Goal: Task Accomplishment & Management: Use online tool/utility

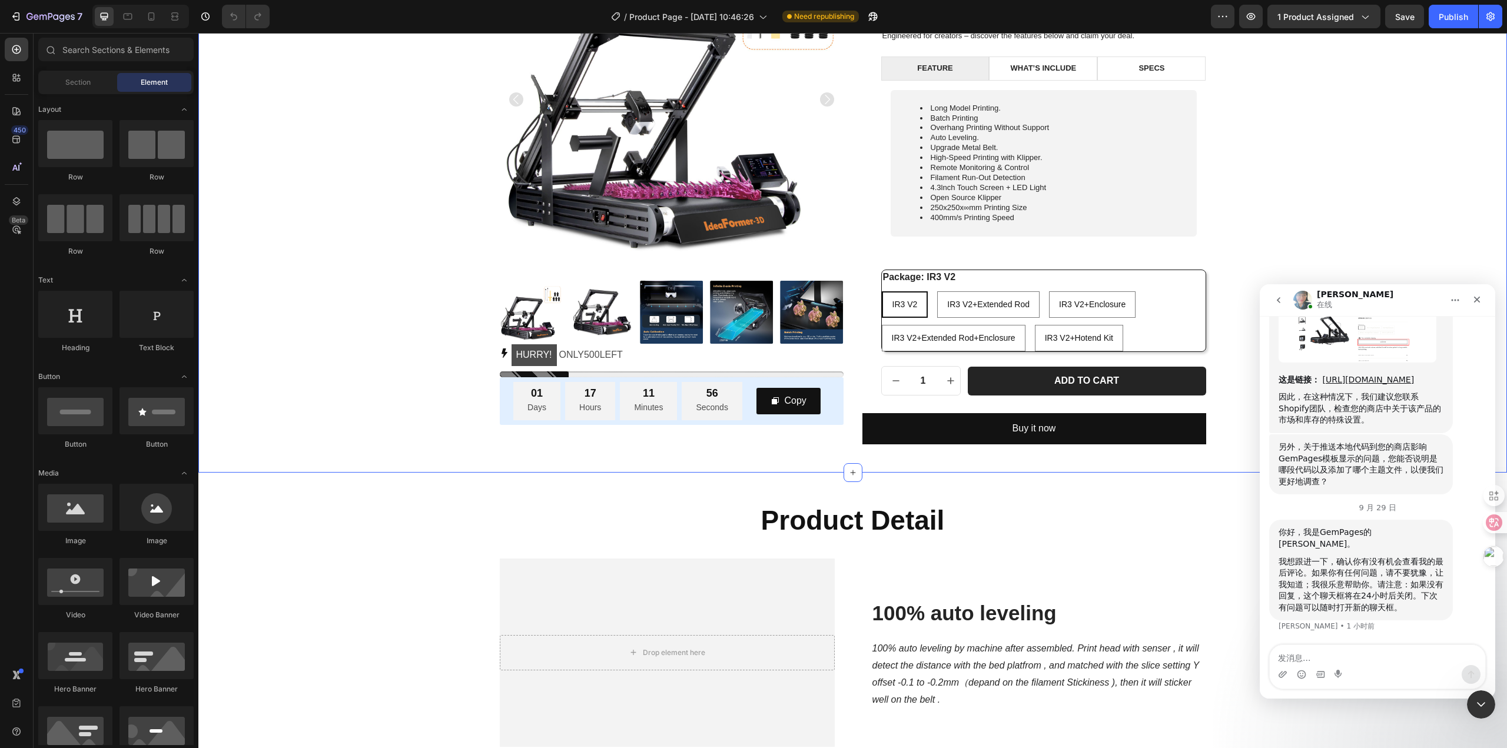
scroll to position [294, 0]
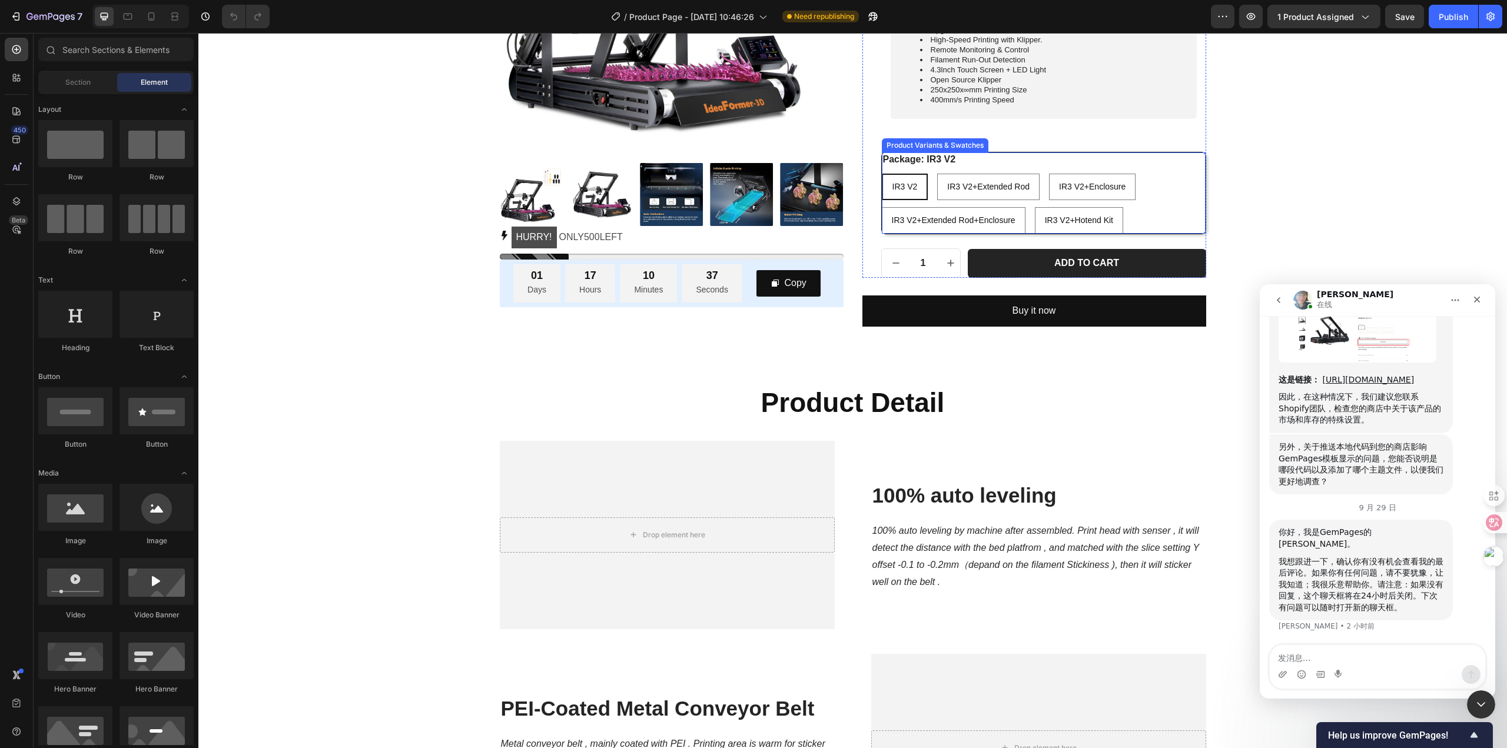
click at [1155, 194] on div "IR3 V2 IR3 V2 IR3 V2 IR3 V2+Extended Rod IR3 V2+Extended Rod IR3 V2+Extended Ro…" at bounding box center [1044, 204] width 324 height 60
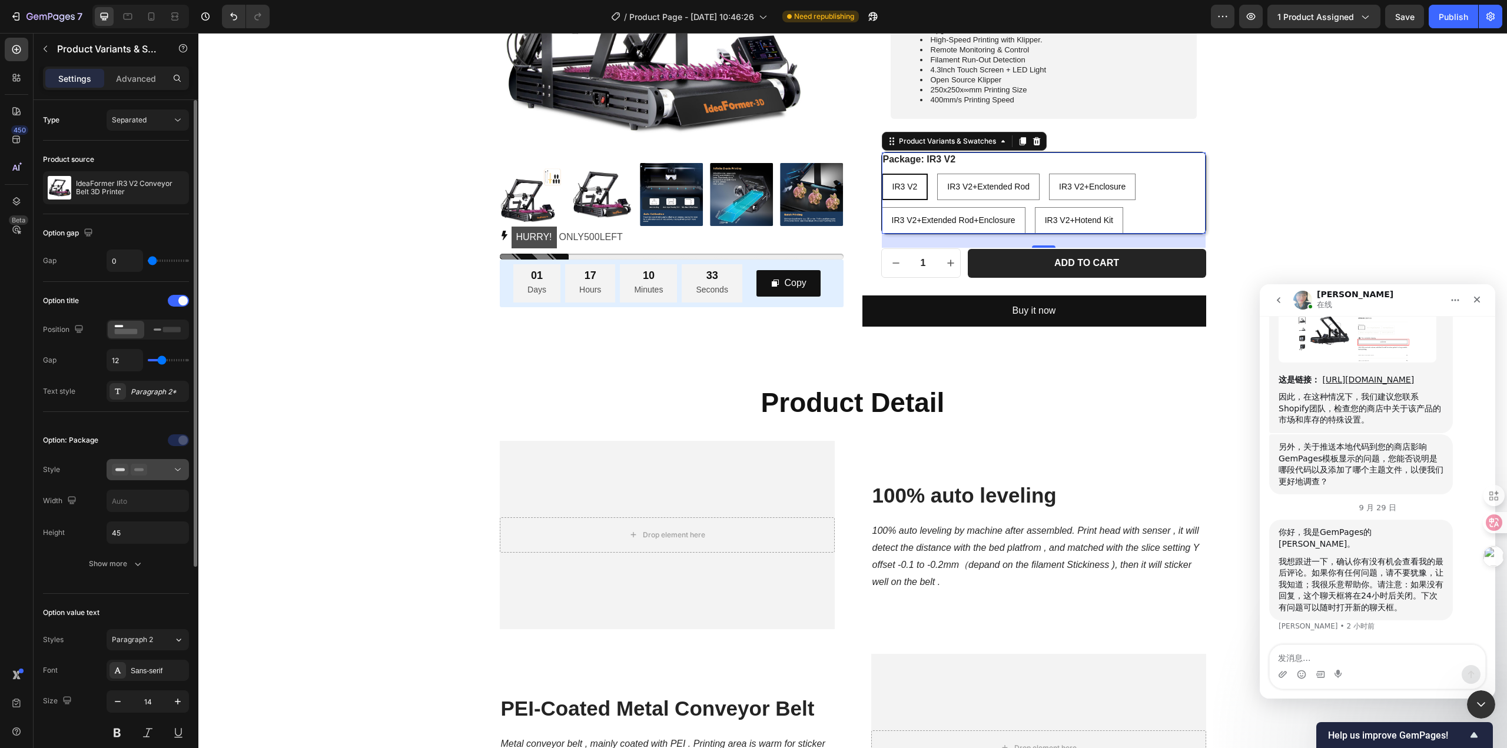
click at [172, 471] on icon at bounding box center [178, 470] width 12 height 12
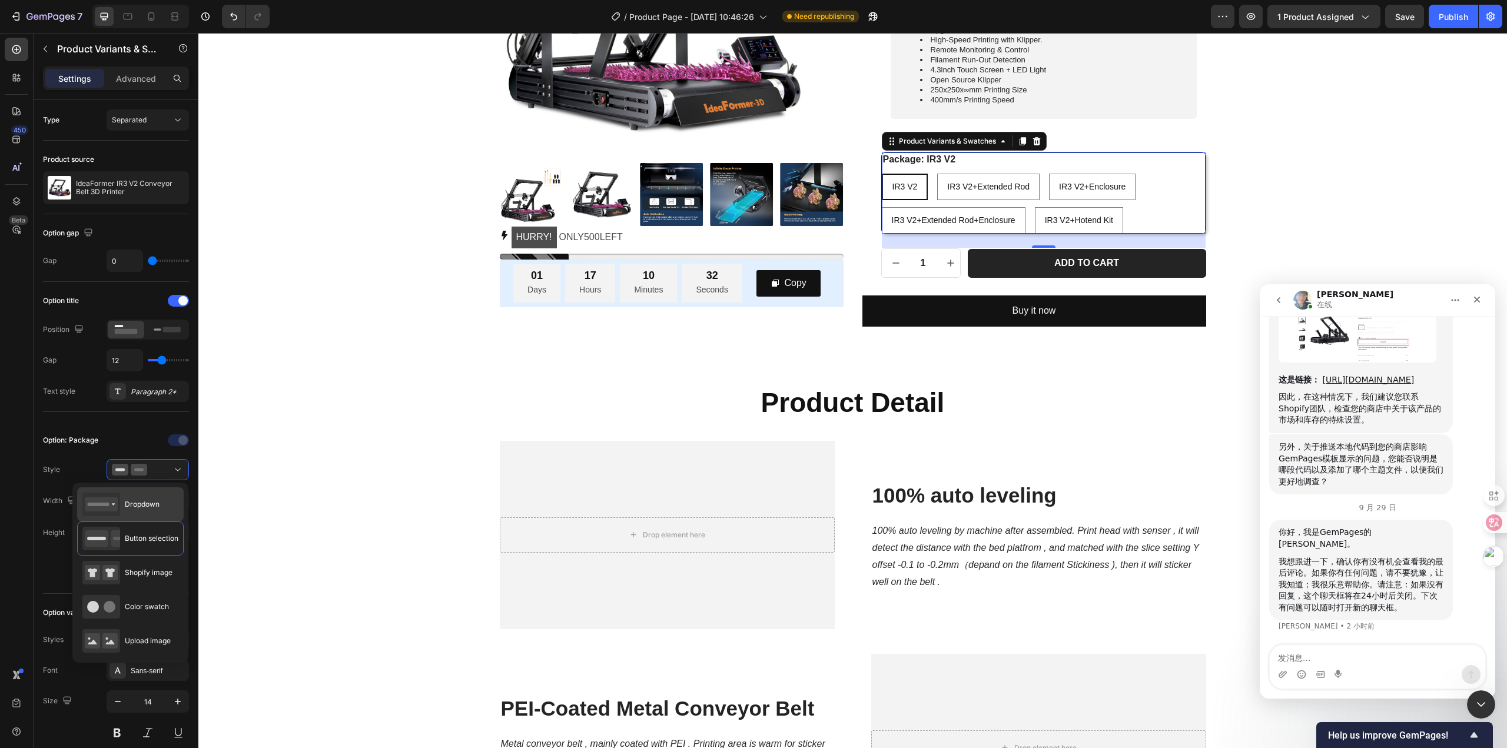
click at [139, 506] on span "Dropdown" at bounding box center [142, 504] width 35 height 11
type input "100%"
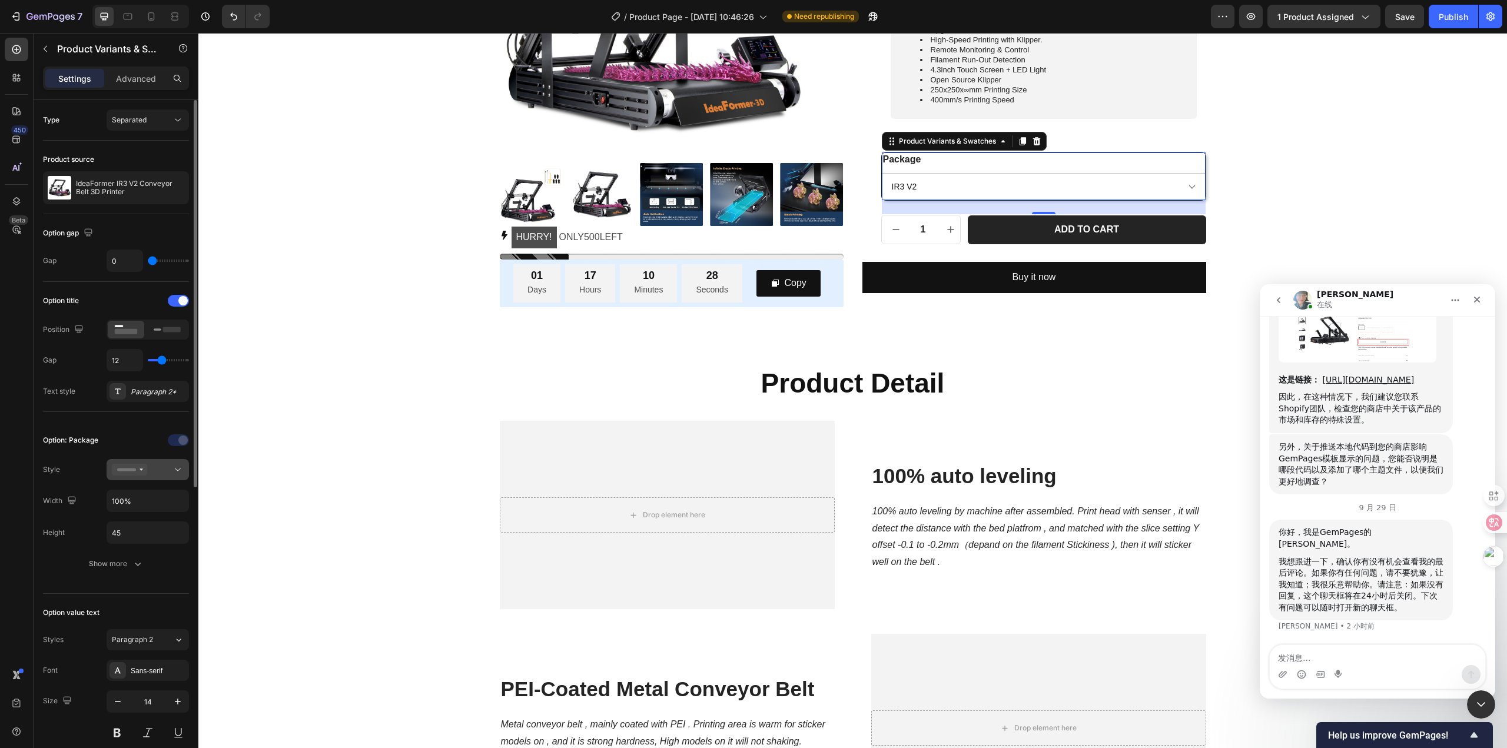
click at [158, 474] on div at bounding box center [148, 470] width 72 height 12
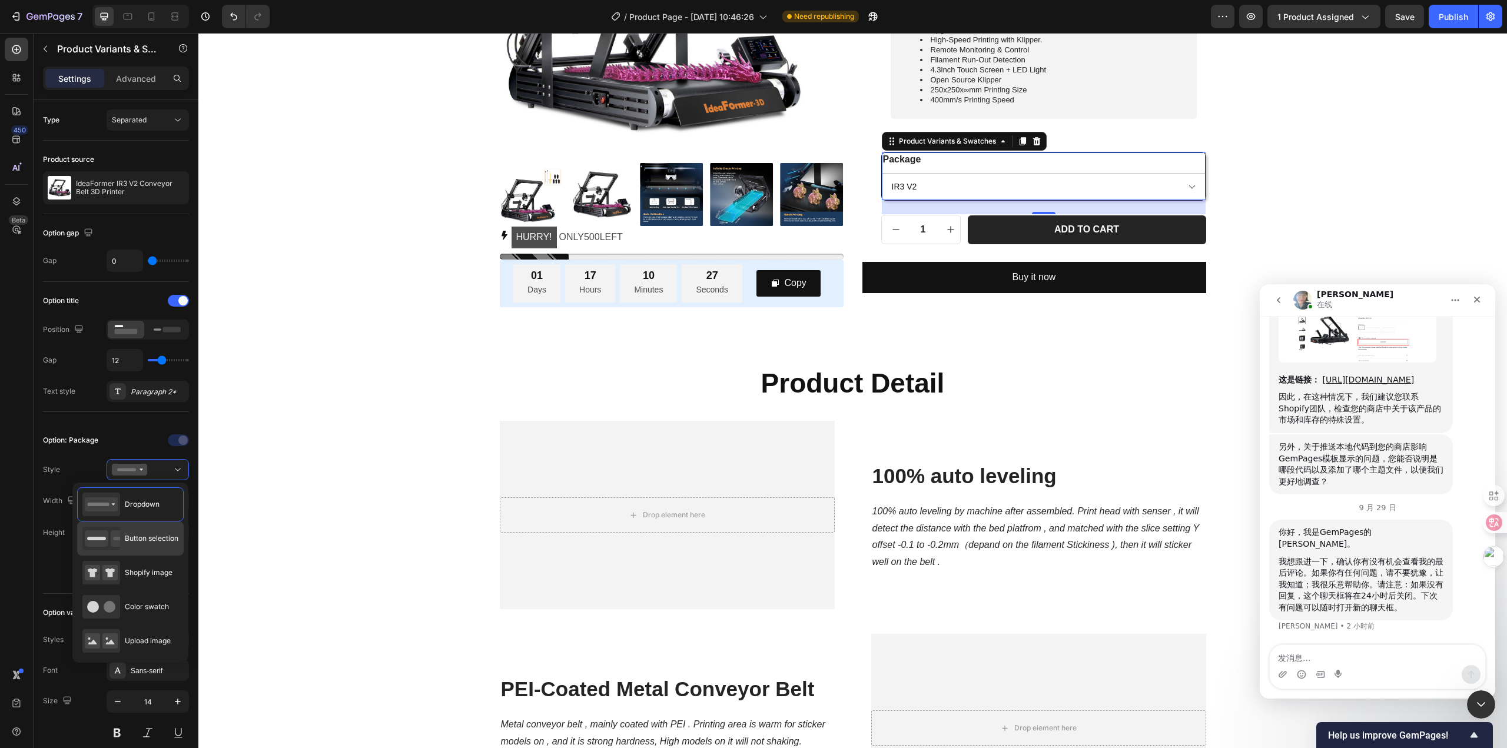
click at [145, 537] on span "Button selection" at bounding box center [152, 538] width 54 height 11
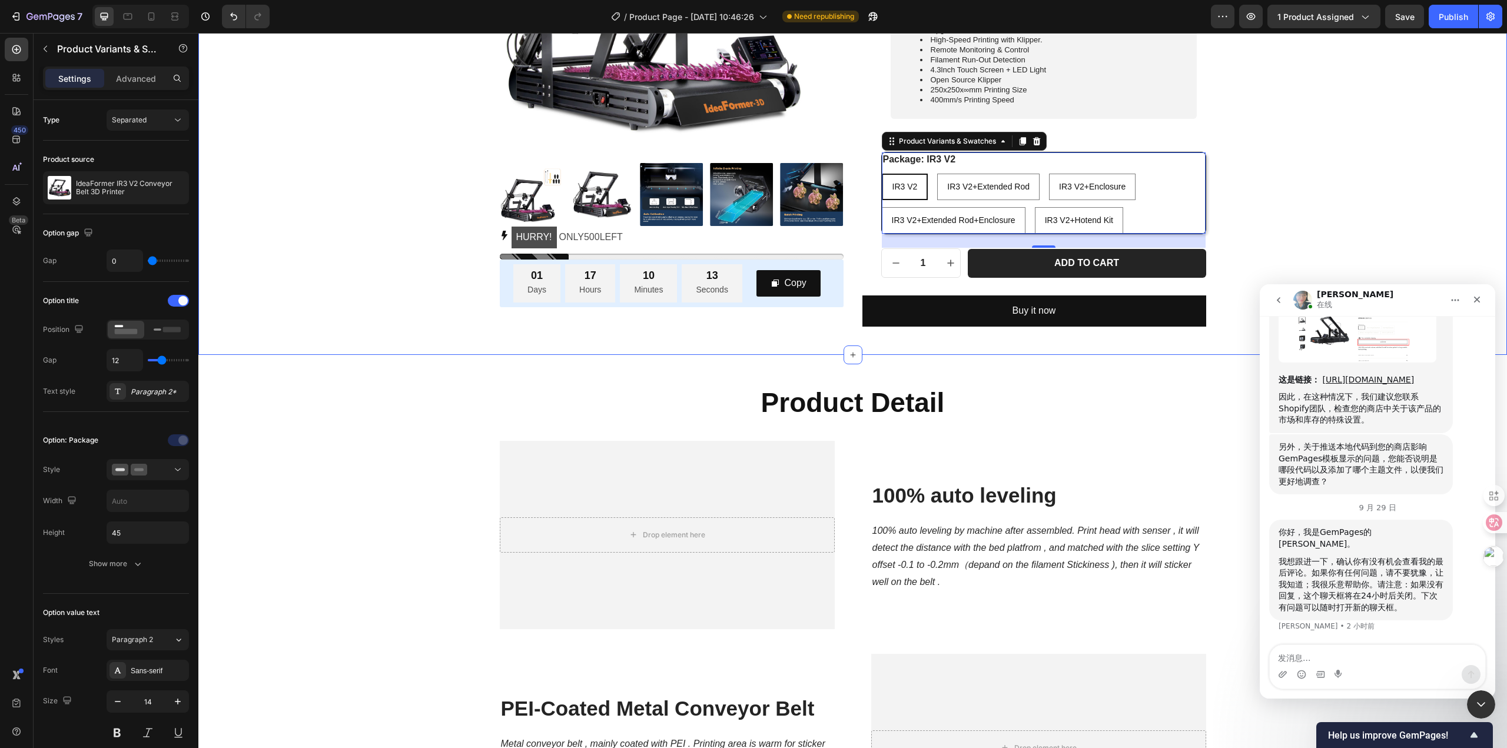
click at [334, 237] on div "Product Images HURRY! ONLY 500 LEFT Stock Counter 01 Days 17 Hours 10 Minutes 1…" at bounding box center [852, 68] width 1291 height 517
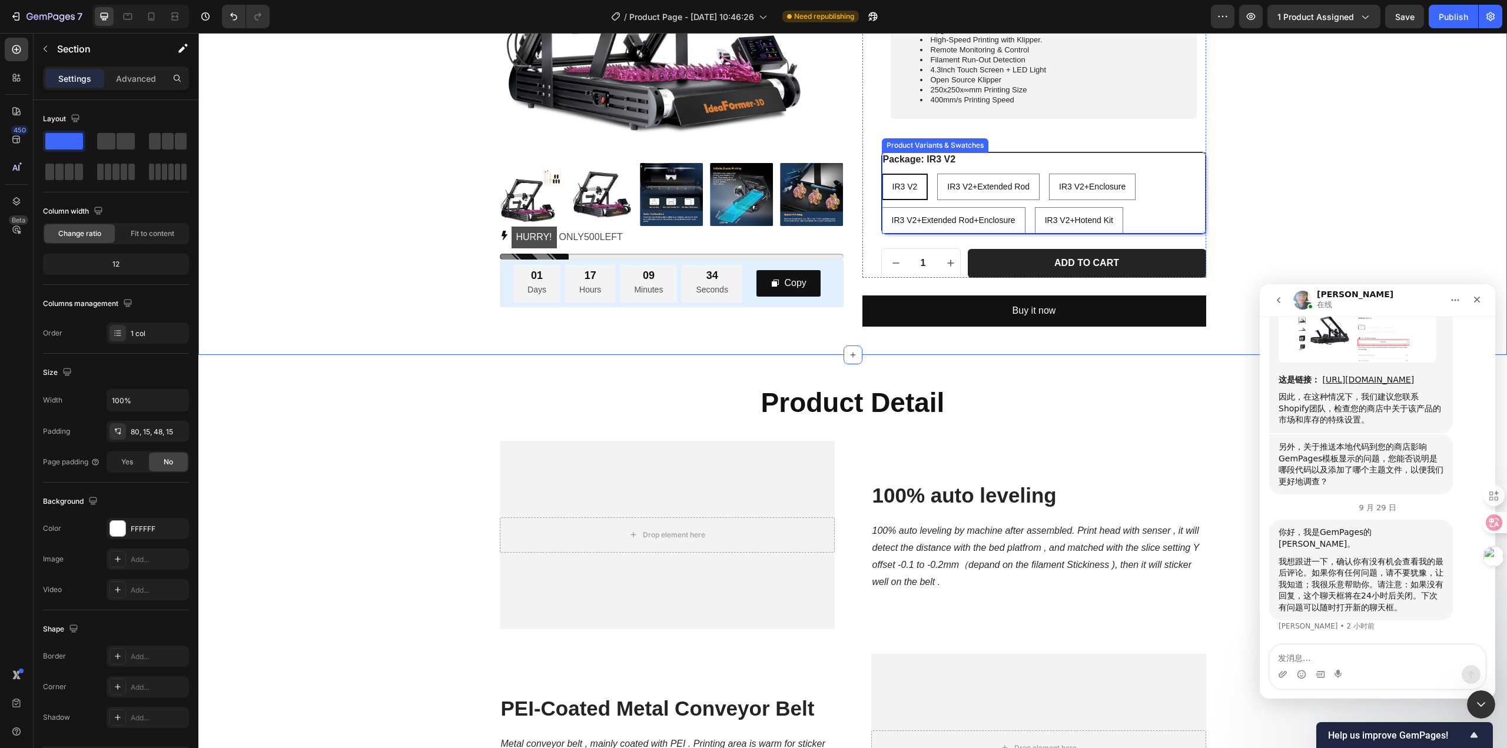
click at [1154, 199] on div "IR3 V2 IR3 V2 IR3 V2 IR3 V2+Extended Rod IR3 V2+Extended Rod IR3 V2+Extended Ro…" at bounding box center [1044, 204] width 324 height 60
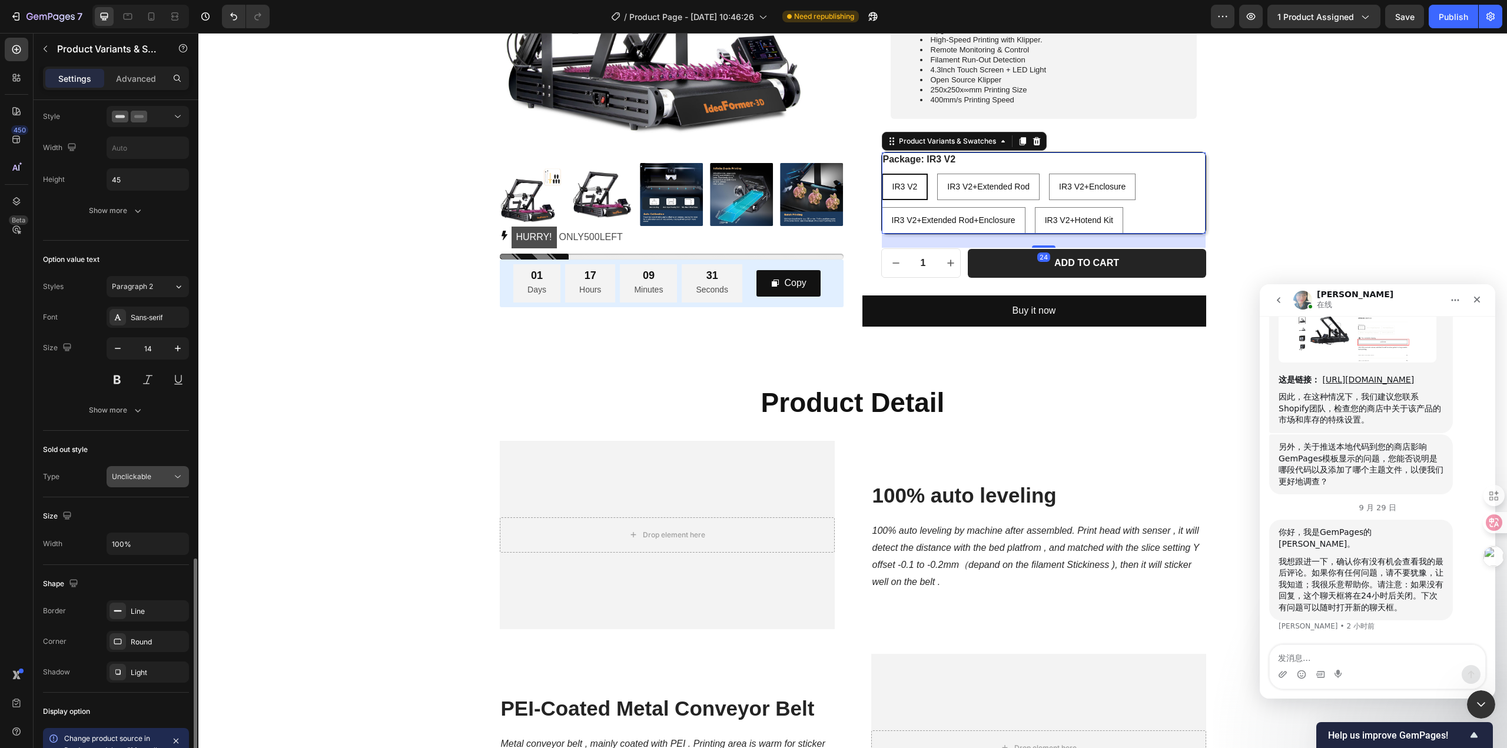
scroll to position [517, 0]
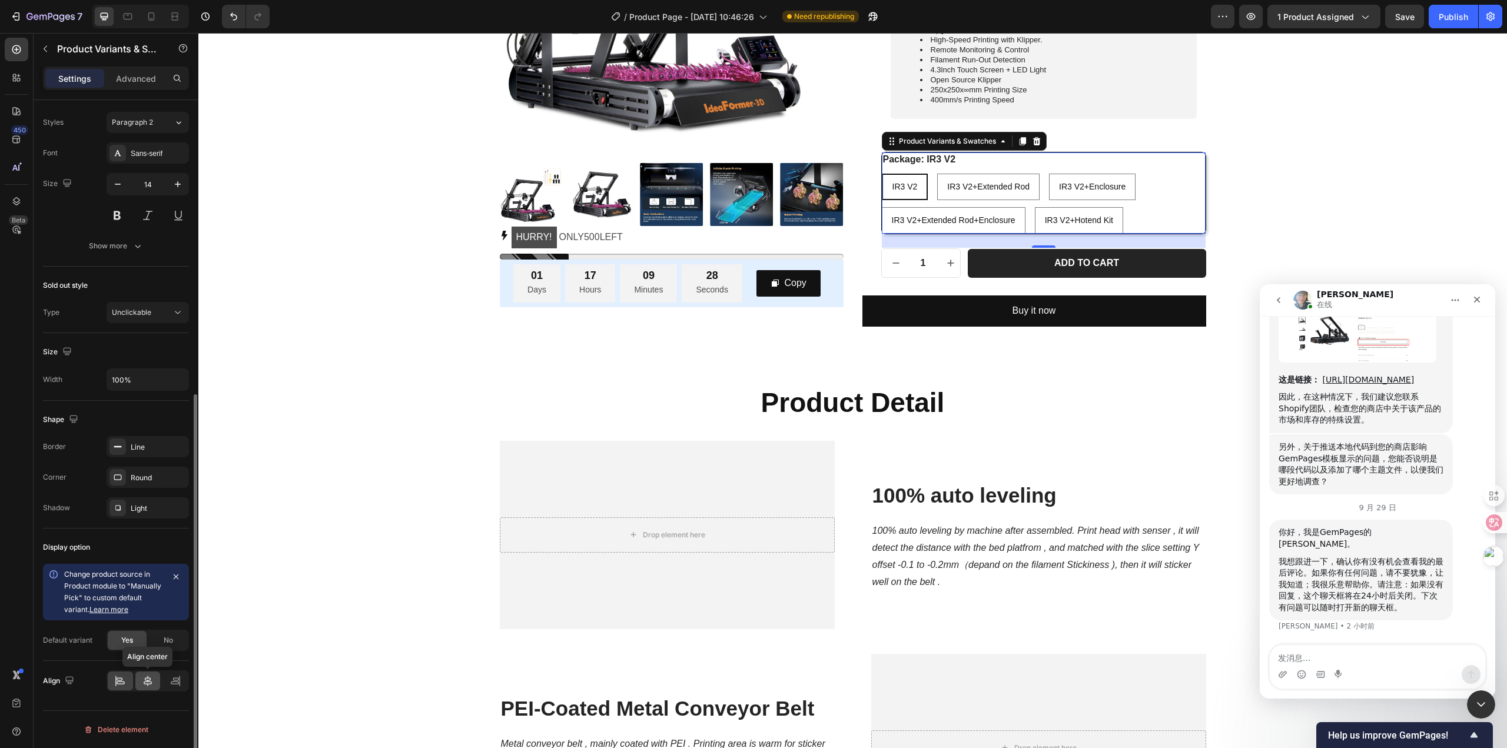
click at [142, 683] on icon at bounding box center [148, 681] width 12 height 12
click at [114, 682] on div at bounding box center [120, 681] width 25 height 19
click at [148, 678] on icon at bounding box center [148, 681] width 8 height 11
click at [114, 676] on div at bounding box center [120, 681] width 25 height 19
click at [173, 680] on icon at bounding box center [176, 678] width 6 height 3
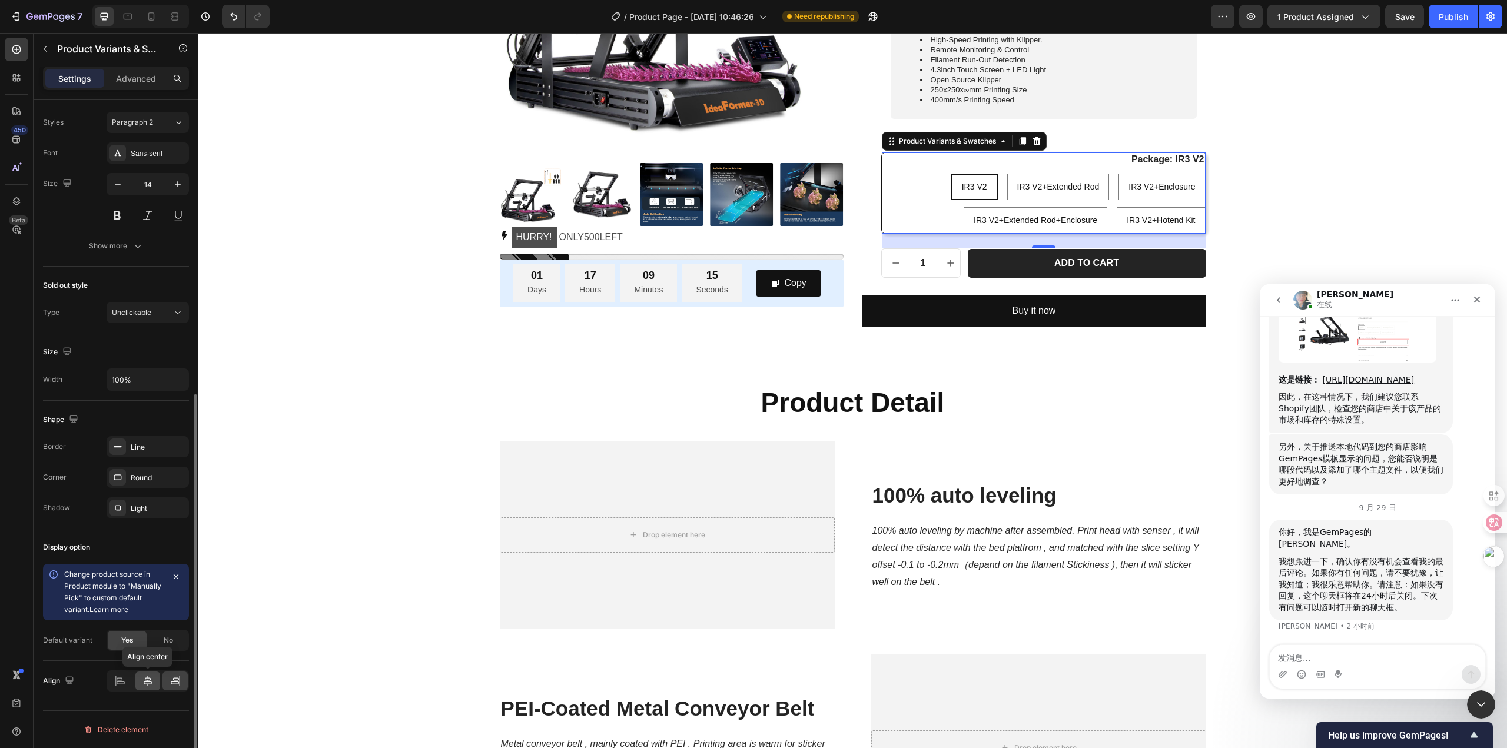
click at [145, 679] on icon at bounding box center [148, 681] width 8 height 11
click at [114, 680] on icon at bounding box center [120, 681] width 12 height 12
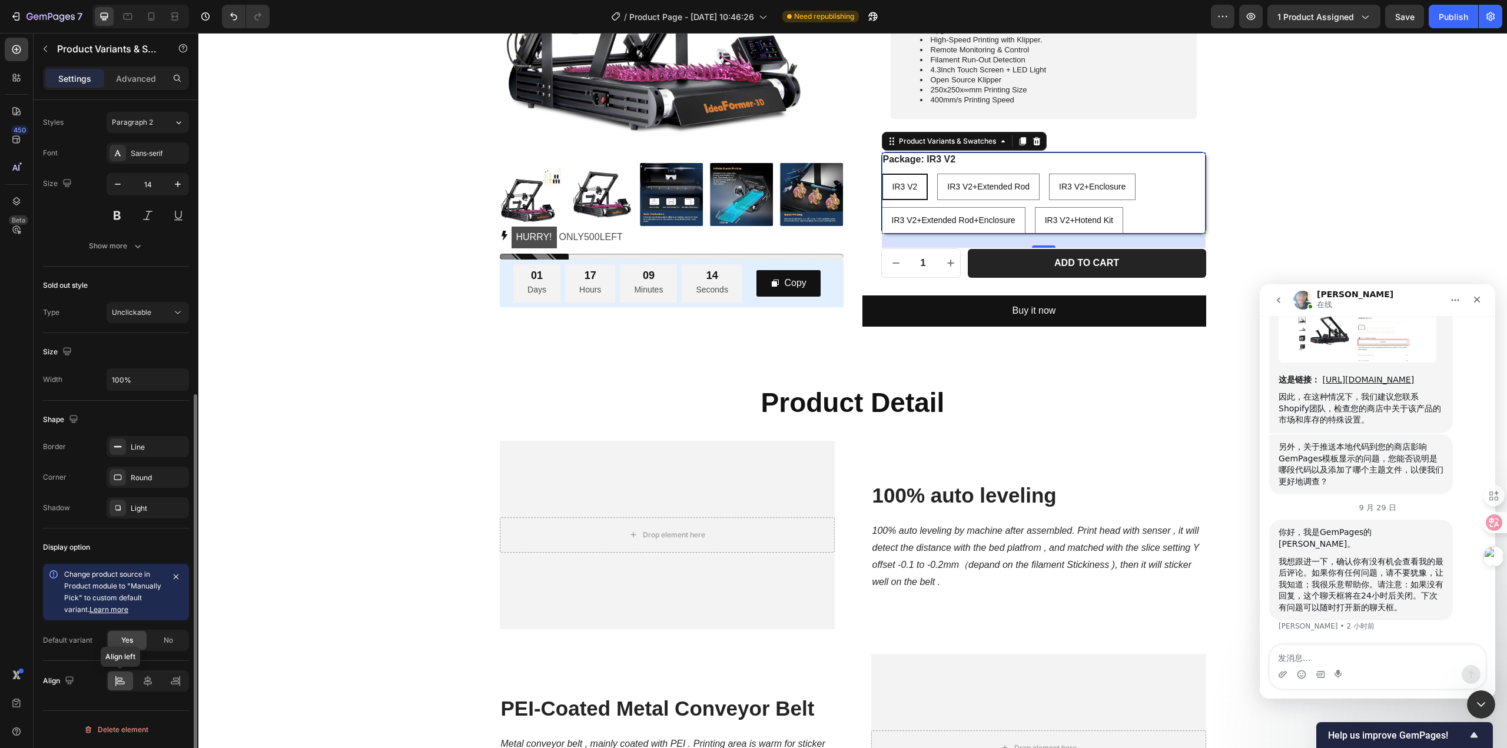
click at [128, 680] on div at bounding box center [120, 681] width 25 height 19
click at [133, 680] on div at bounding box center [148, 680] width 82 height 21
drag, startPoint x: 148, startPoint y: 677, endPoint x: 188, endPoint y: 670, distance: 40.6
click at [148, 677] on icon at bounding box center [148, 681] width 12 height 12
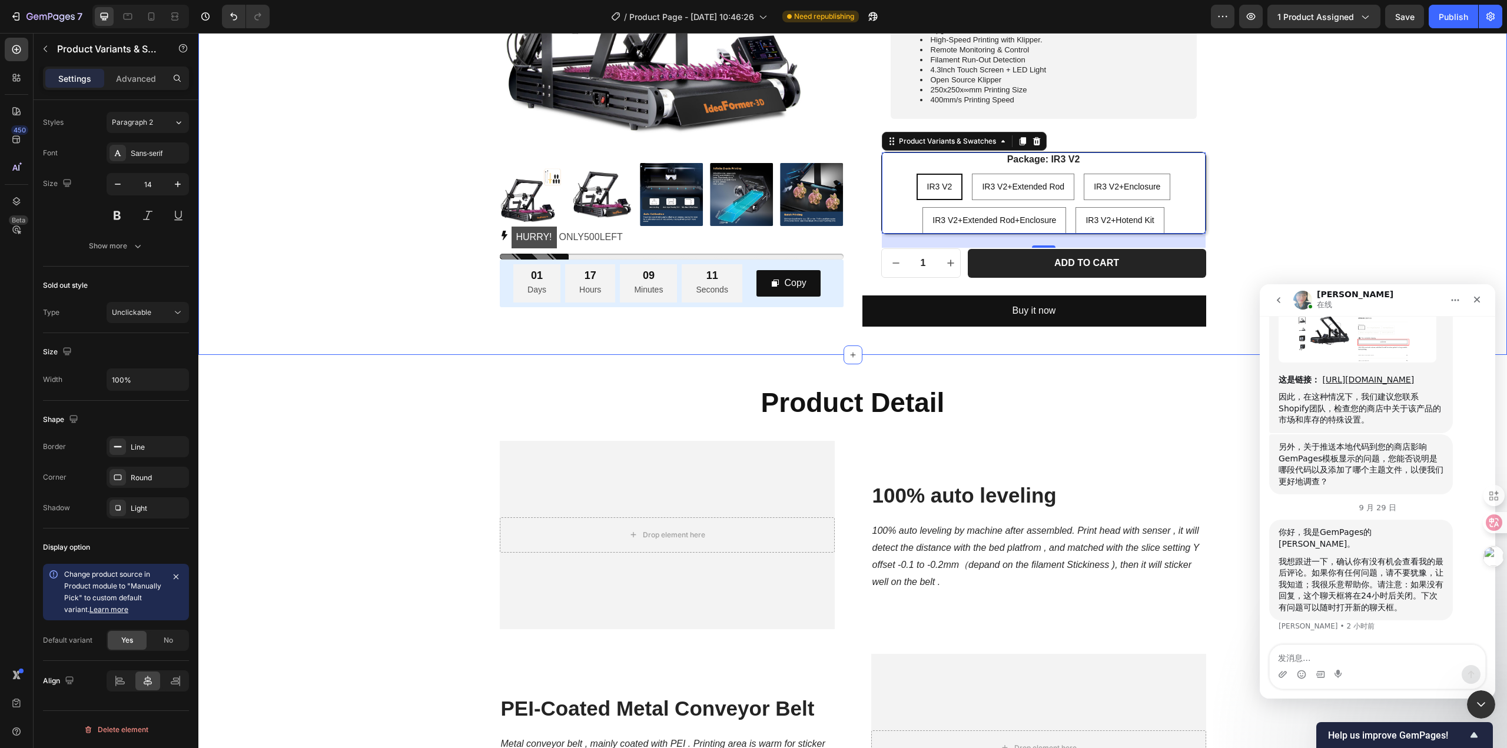
click at [1394, 186] on div "Product Images HURRY! ONLY 500 LEFT Stock Counter 01 Days 17 Hours 09 Minutes 1…" at bounding box center [852, 68] width 1291 height 517
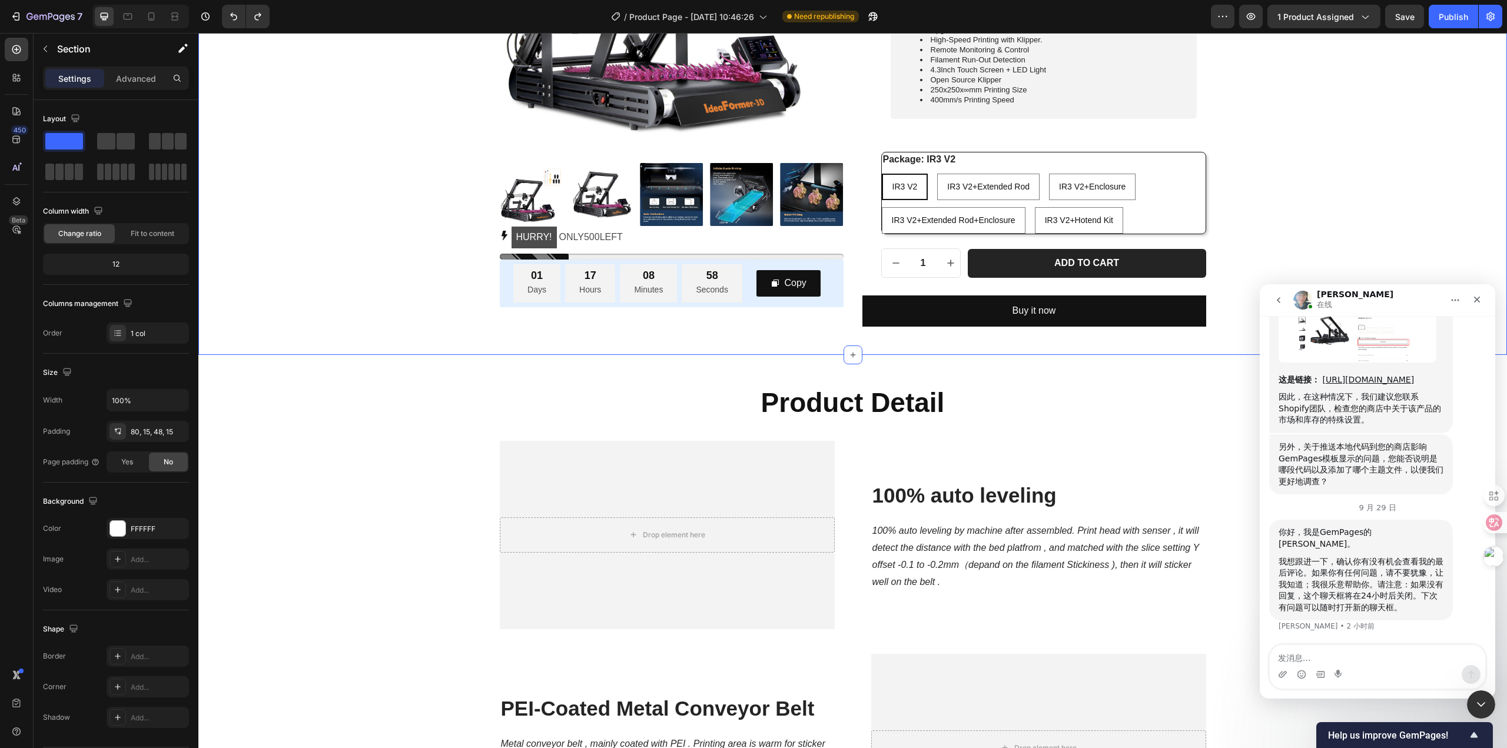
click at [1365, 207] on div "Product Images HURRY! ONLY 500 LEFT Stock Counter 01 Days 17 Hours 08 Minutes 5…" at bounding box center [852, 68] width 1291 height 517
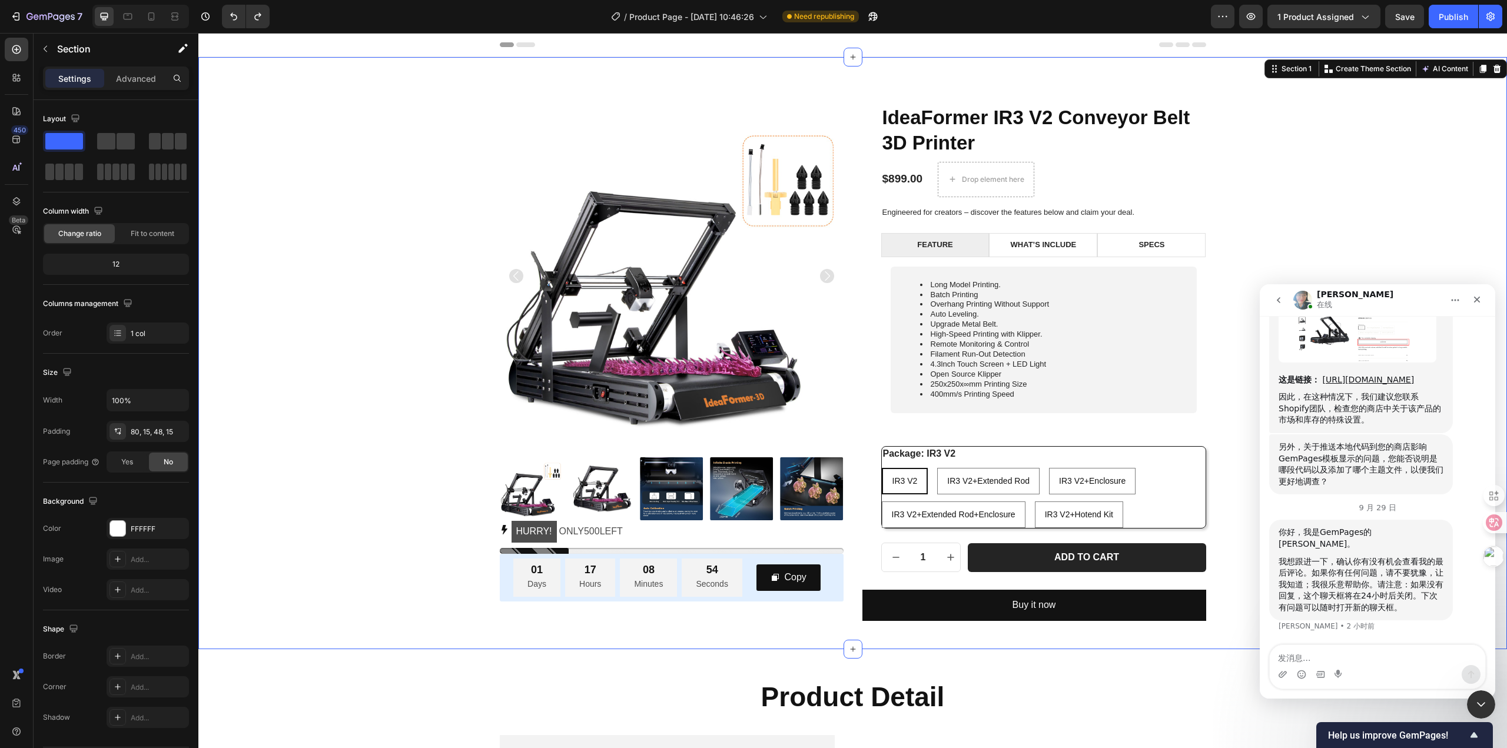
scroll to position [177, 0]
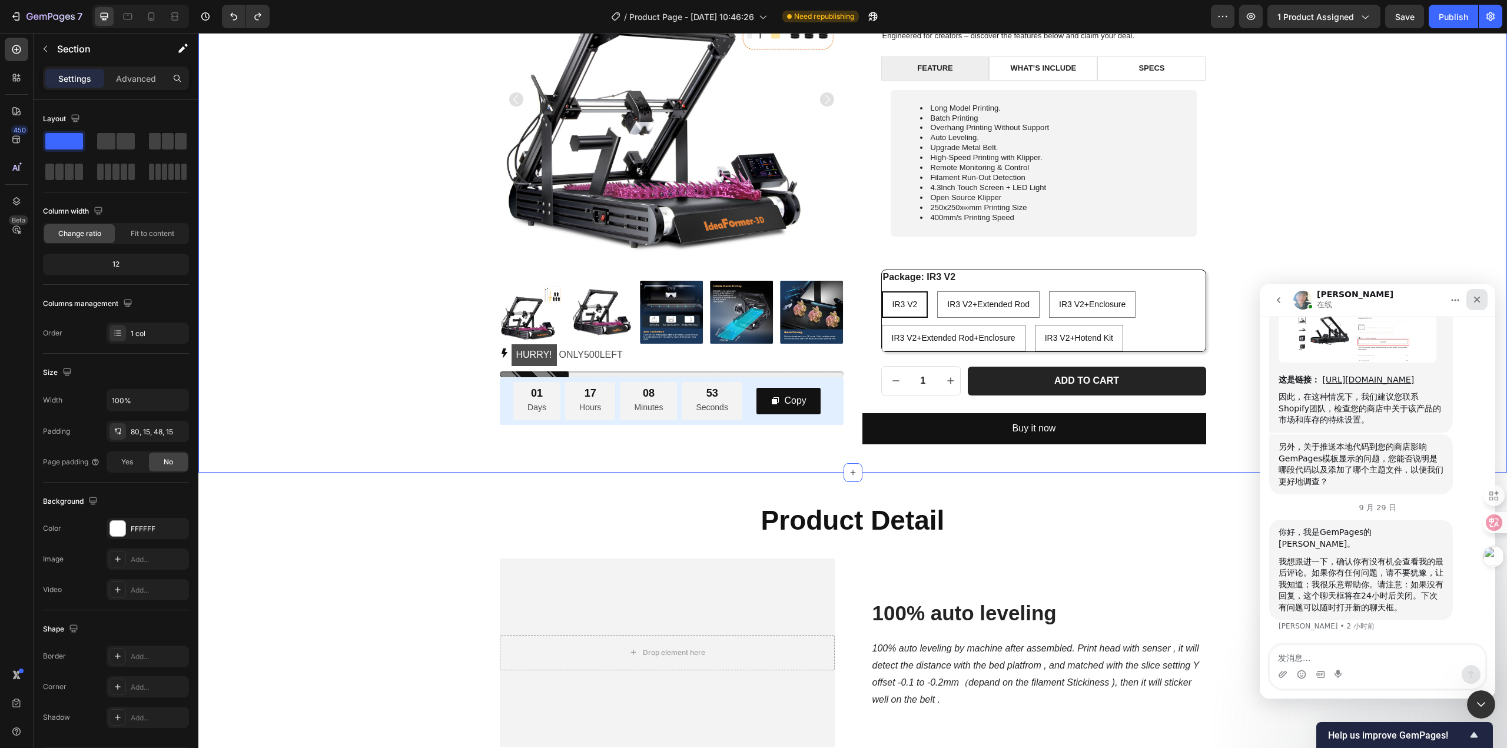
click at [1473, 304] on icon "关闭" at bounding box center [1476, 299] width 9 height 9
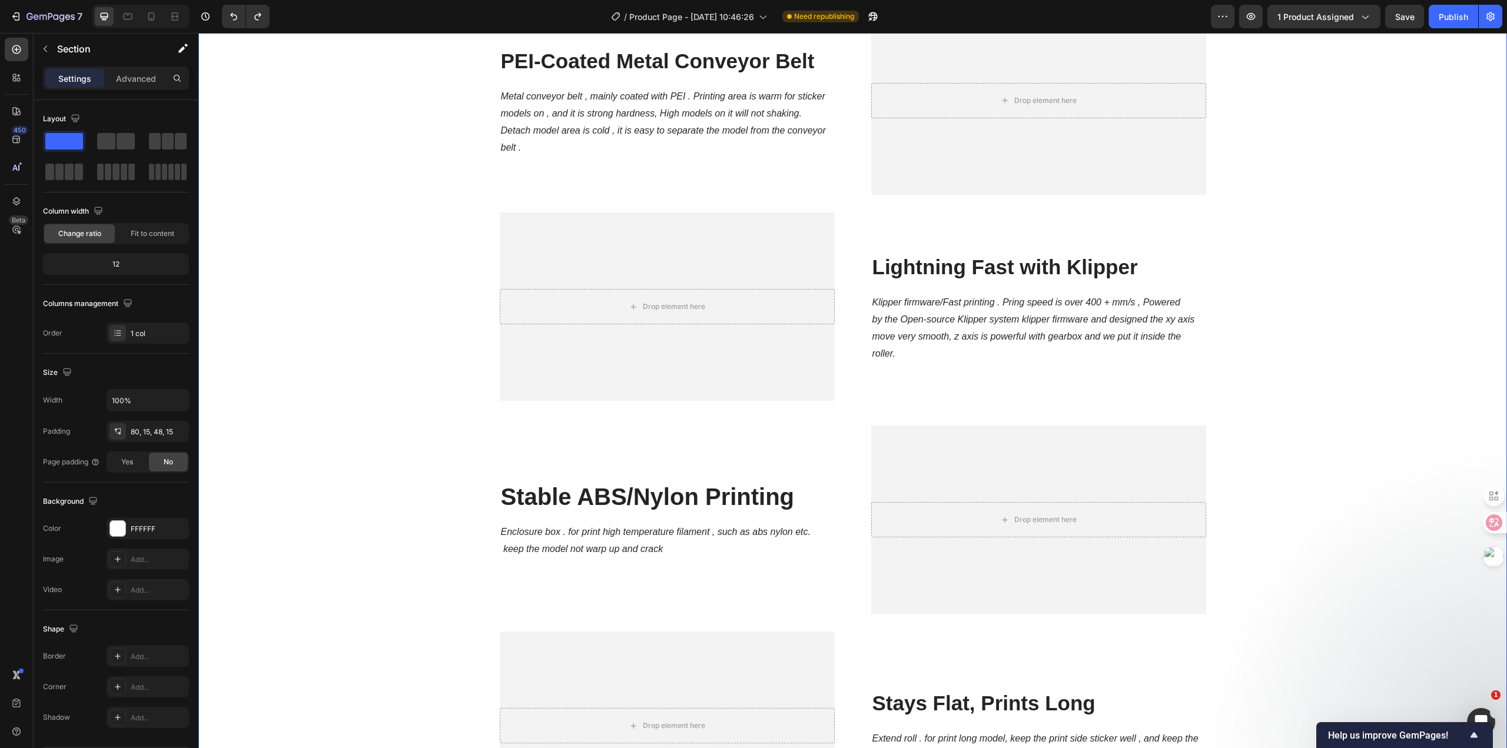
scroll to position [706, 0]
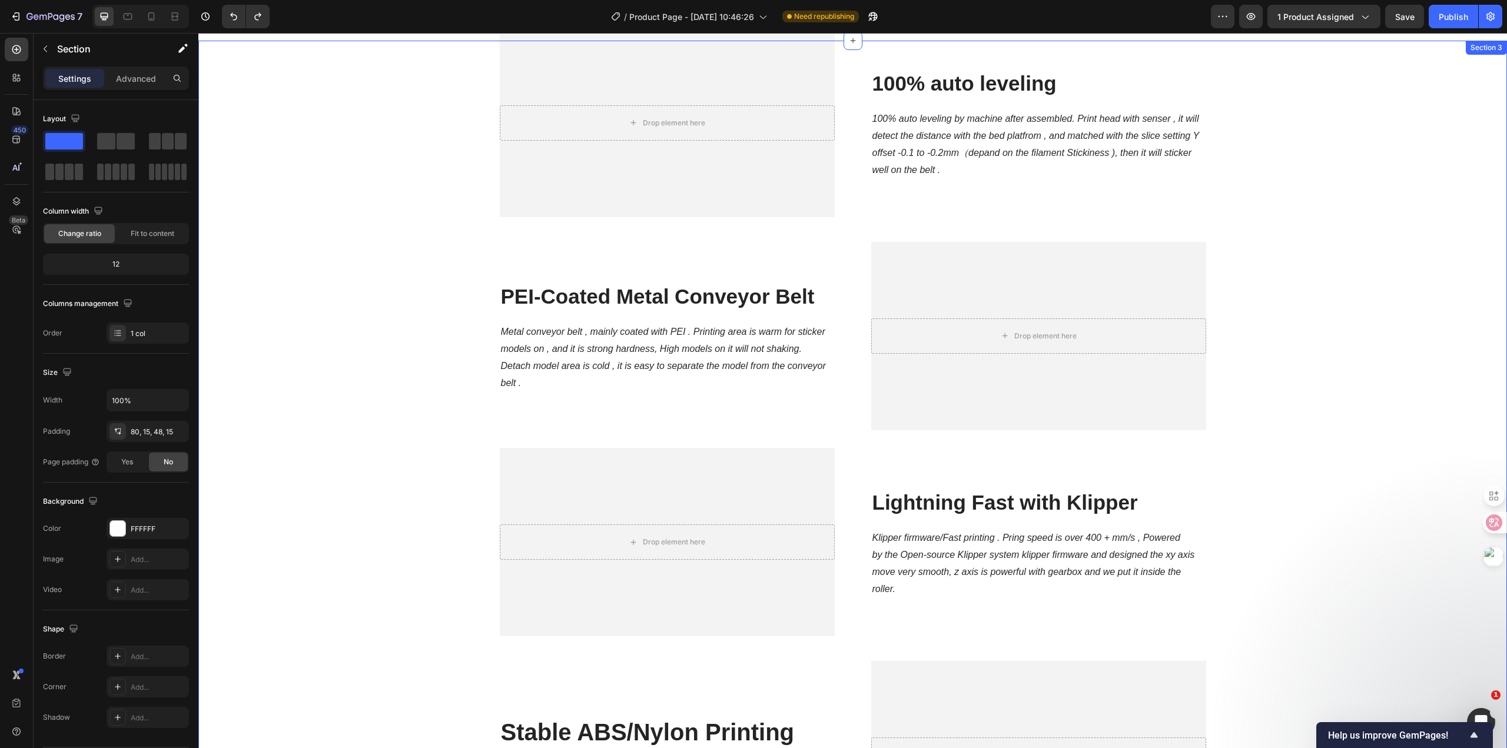
drag, startPoint x: 405, startPoint y: 309, endPoint x: 414, endPoint y: 308, distance: 9.5
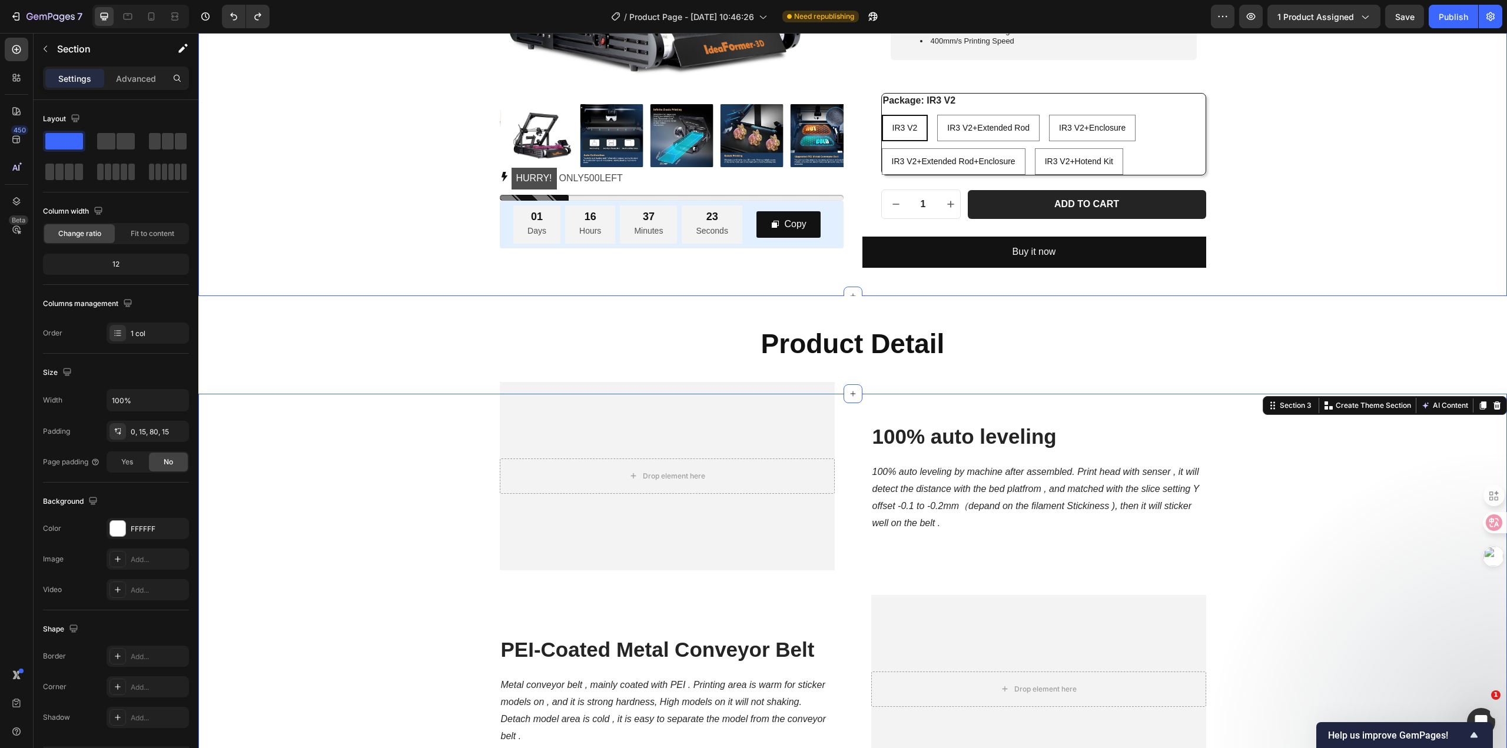
scroll to position [177, 0]
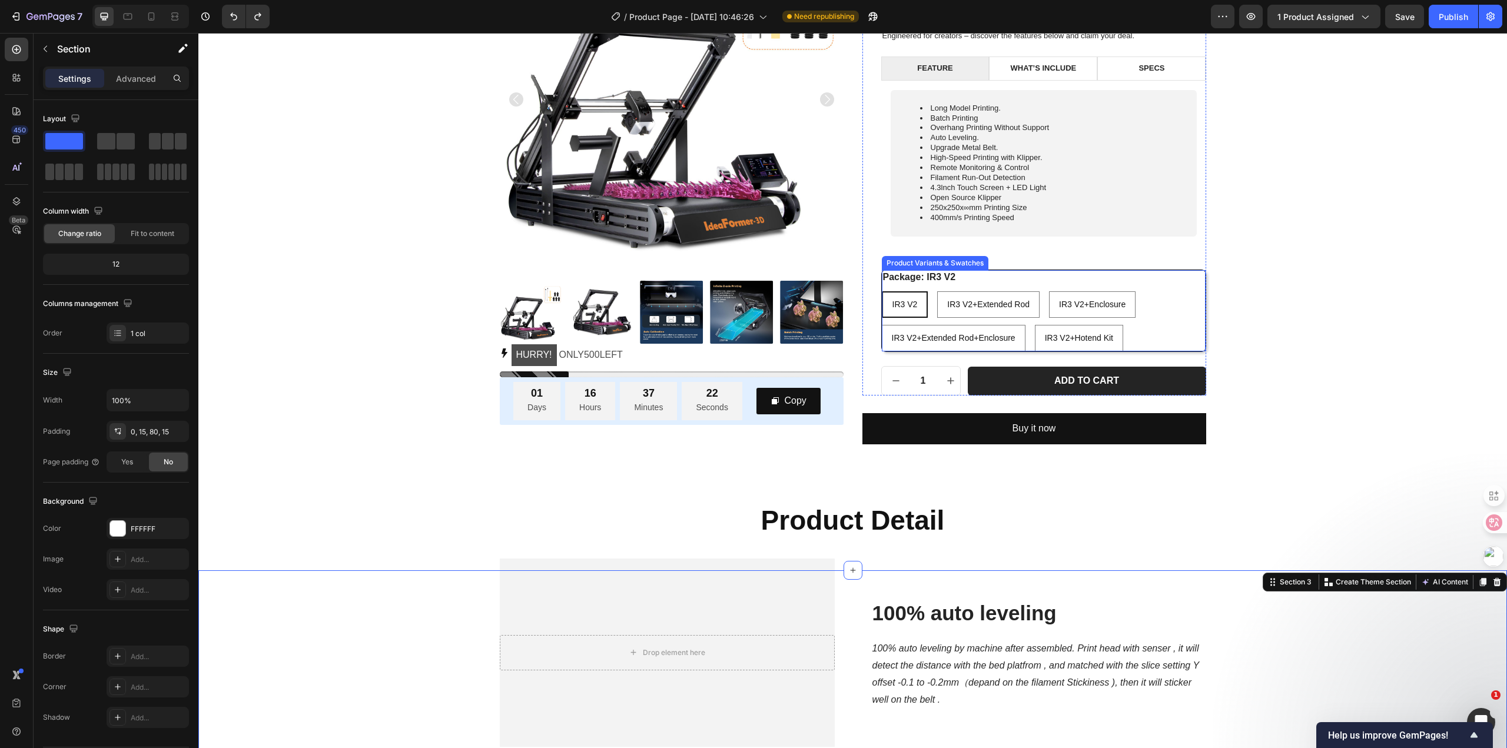
click at [1156, 295] on div "IR3 V2 IR3 V2 IR3 V2 IR3 V2+Extended Rod IR3 V2+Extended Rod IR3 V2+Extended Ro…" at bounding box center [1044, 321] width 324 height 60
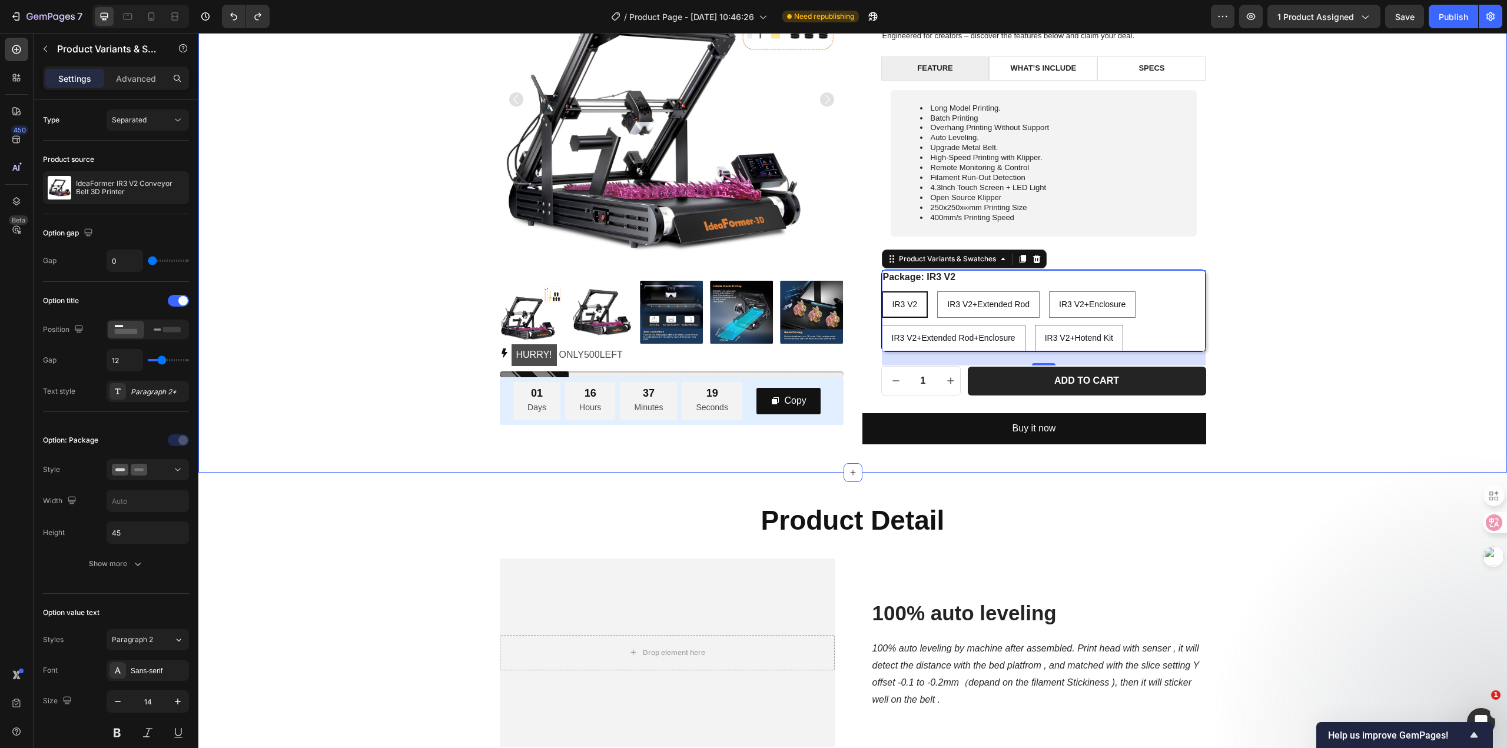
scroll to position [0, 0]
